Goal: Task Accomplishment & Management: Manage account settings

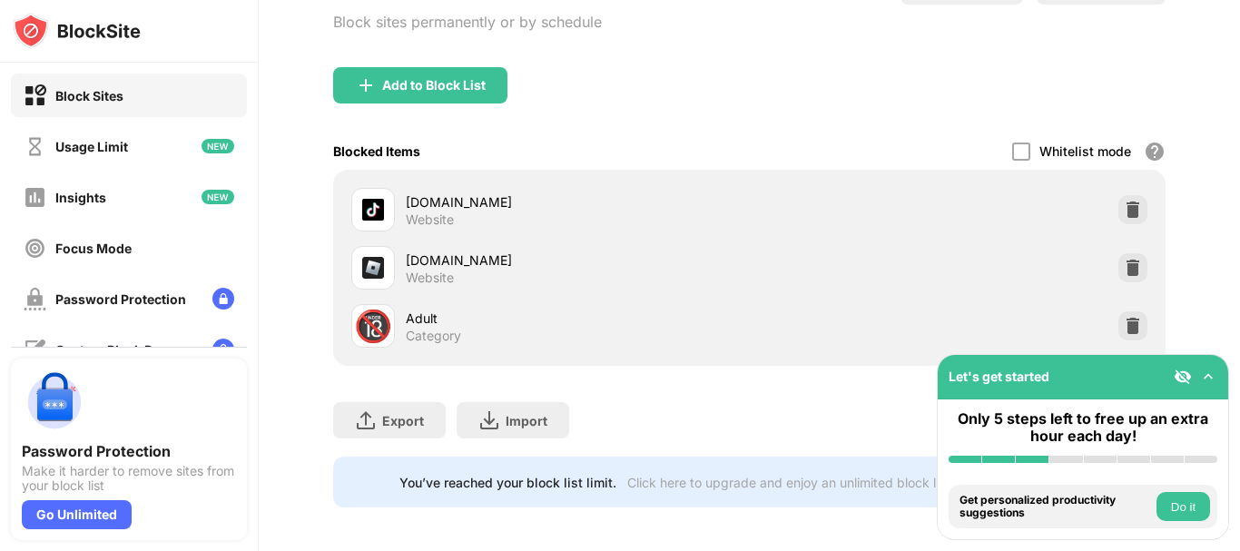
scroll to position [166, 0]
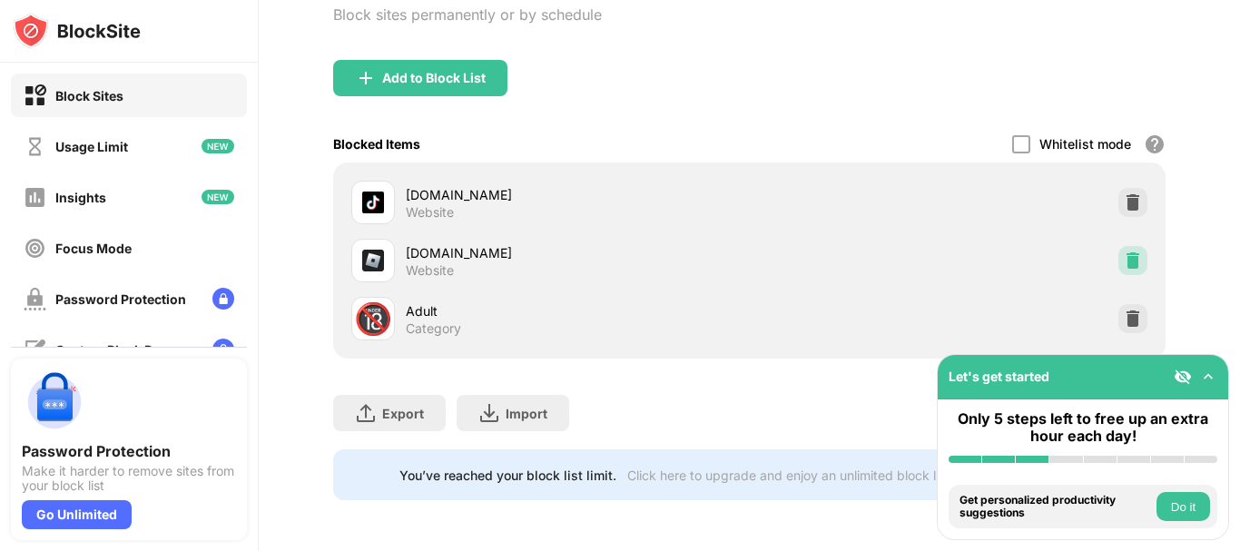
click at [1128, 251] on img at bounding box center [1133, 260] width 18 height 18
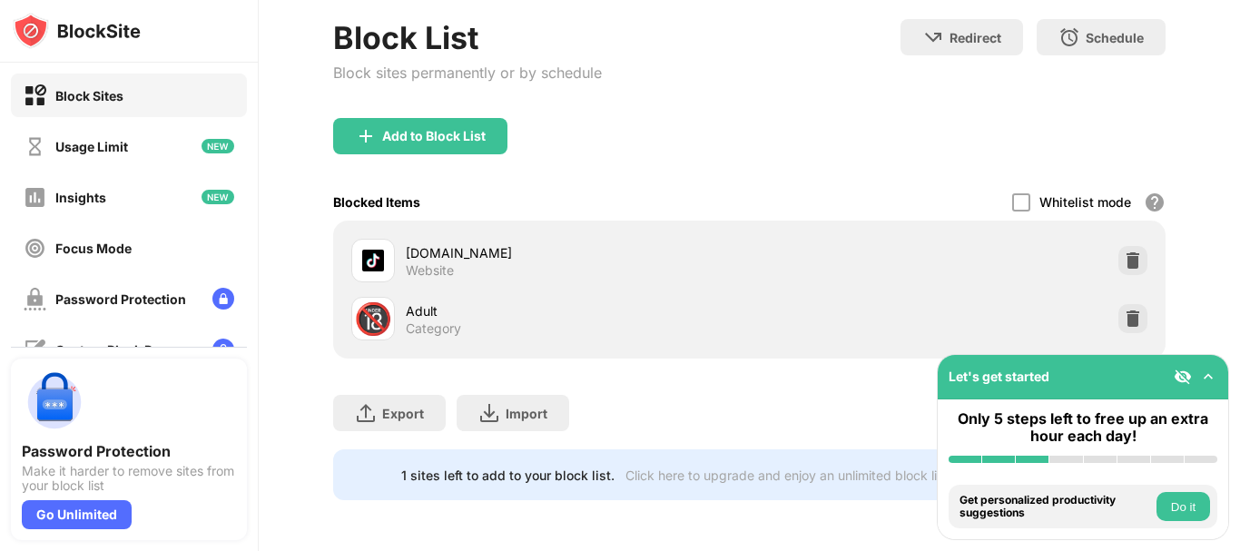
scroll to position [108, 0]
